Goal: Information Seeking & Learning: Learn about a topic

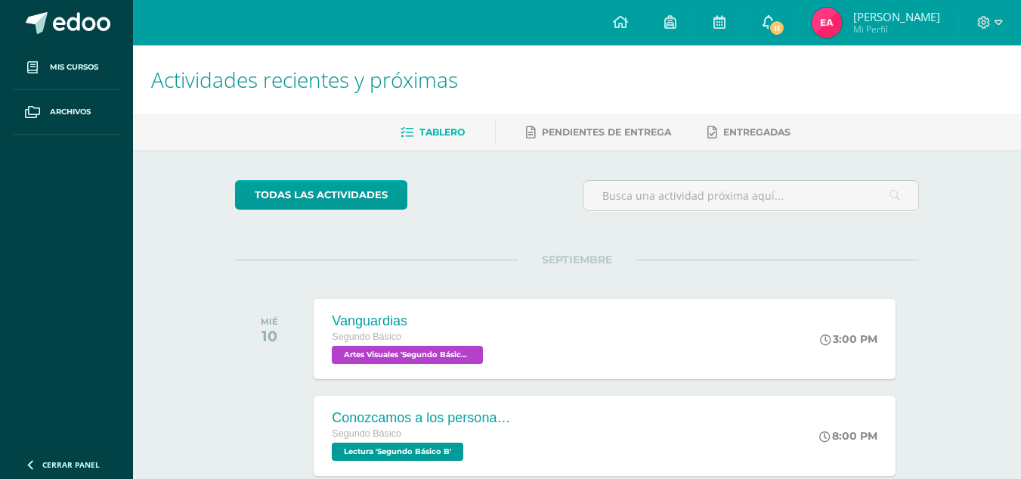
click at [786, 24] on span "11" at bounding box center [777, 28] width 17 height 17
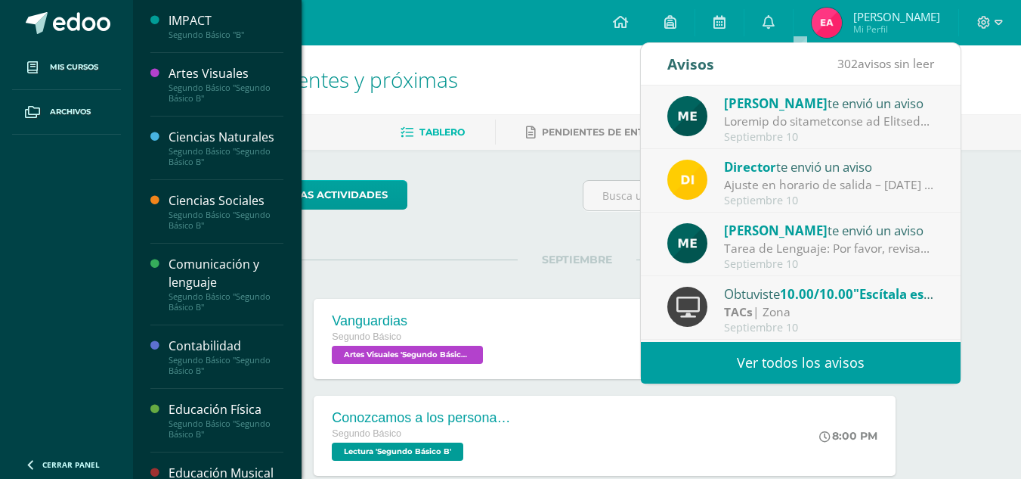
click at [210, 270] on div "Comunicación y lenguaje" at bounding box center [226, 273] width 115 height 35
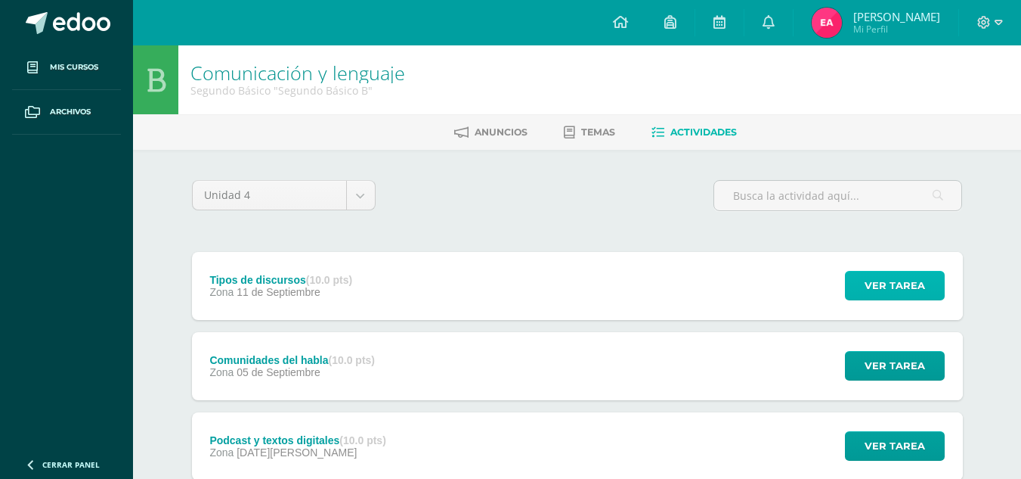
click at [872, 274] on span "Ver tarea" at bounding box center [895, 285] width 60 height 28
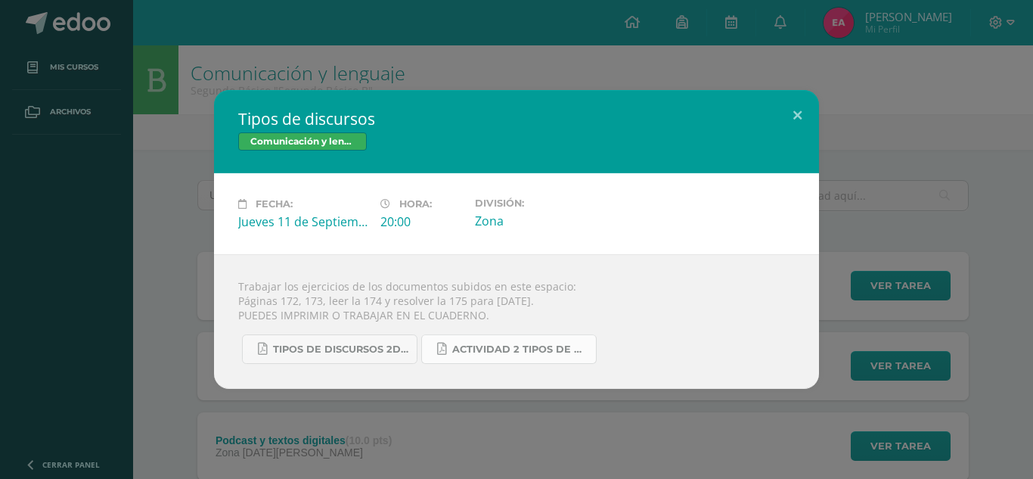
click at [489, 350] on span "Actividad 2 tipos de discursos.pdf" at bounding box center [520, 349] width 136 height 12
